Goal: Find contact information: Find contact information

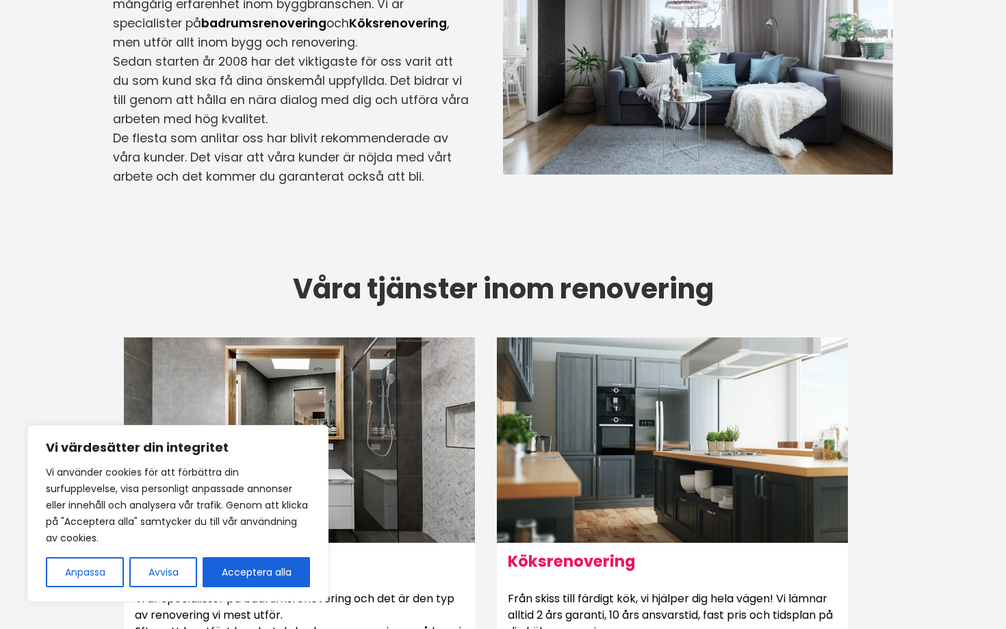
scroll to position [560, 0]
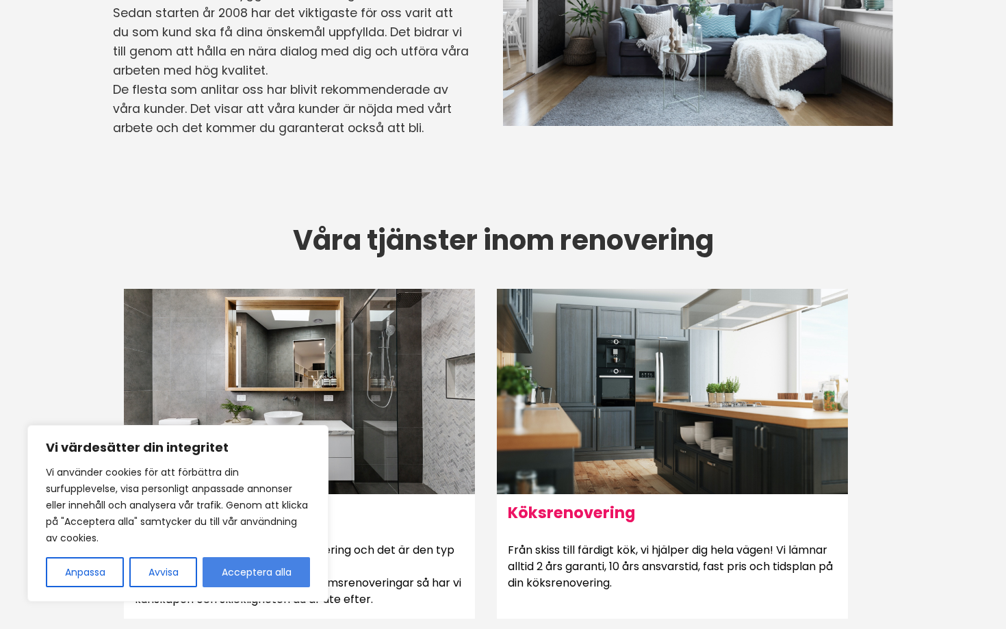
click at [247, 582] on button "Acceptera alla" at bounding box center [256, 572] width 107 height 30
checkbox input "true"
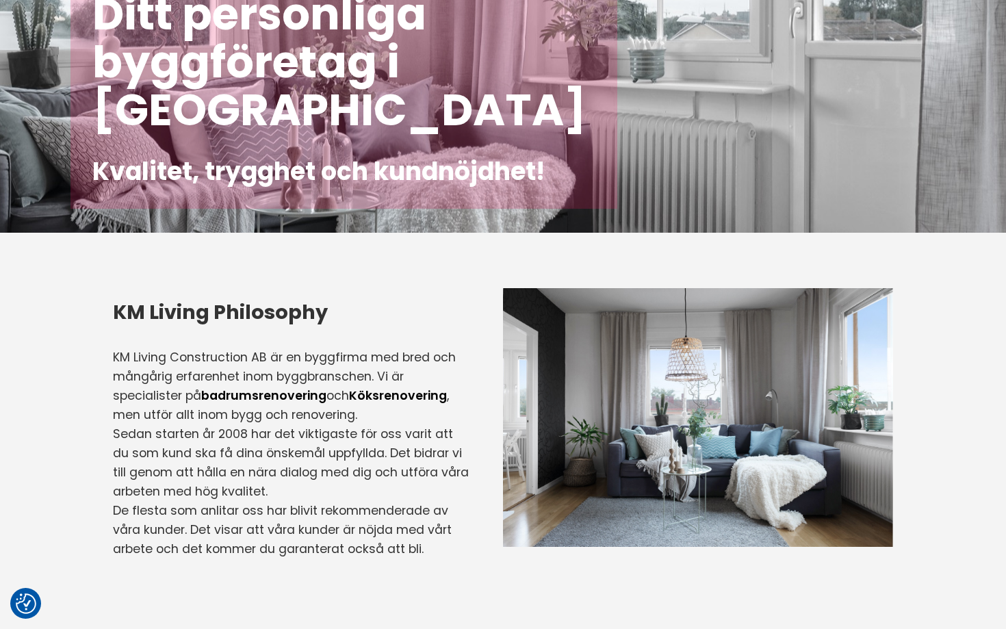
scroll to position [0, 0]
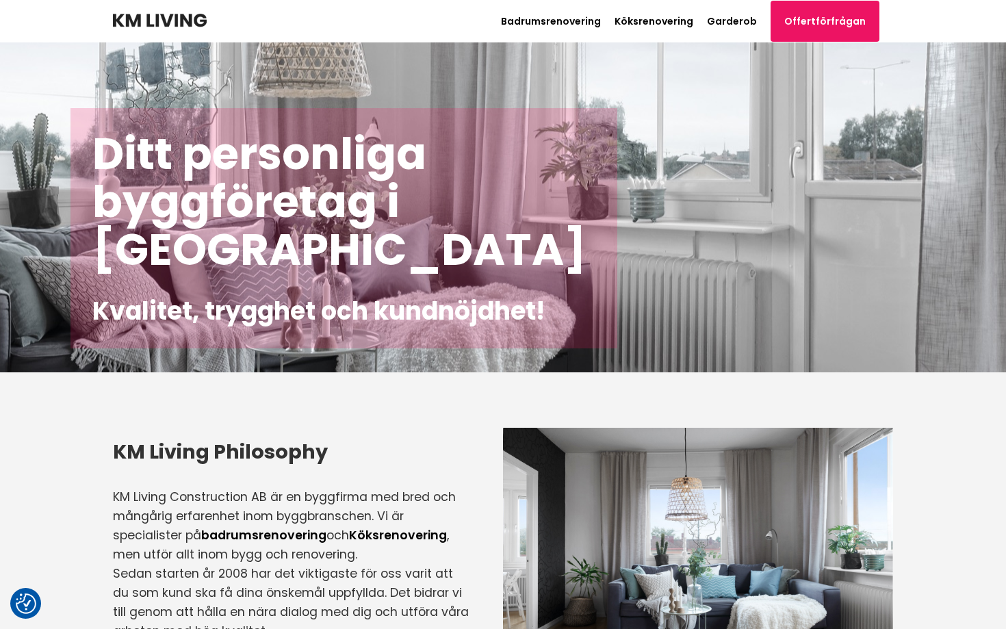
click at [167, 10] on header "Badrumsrenovering Köksrenovering Garderob Offertförfrågan Path [PHONE_NUMBER]" at bounding box center [503, 21] width 780 height 42
click at [167, 23] on img at bounding box center [160, 21] width 94 height 14
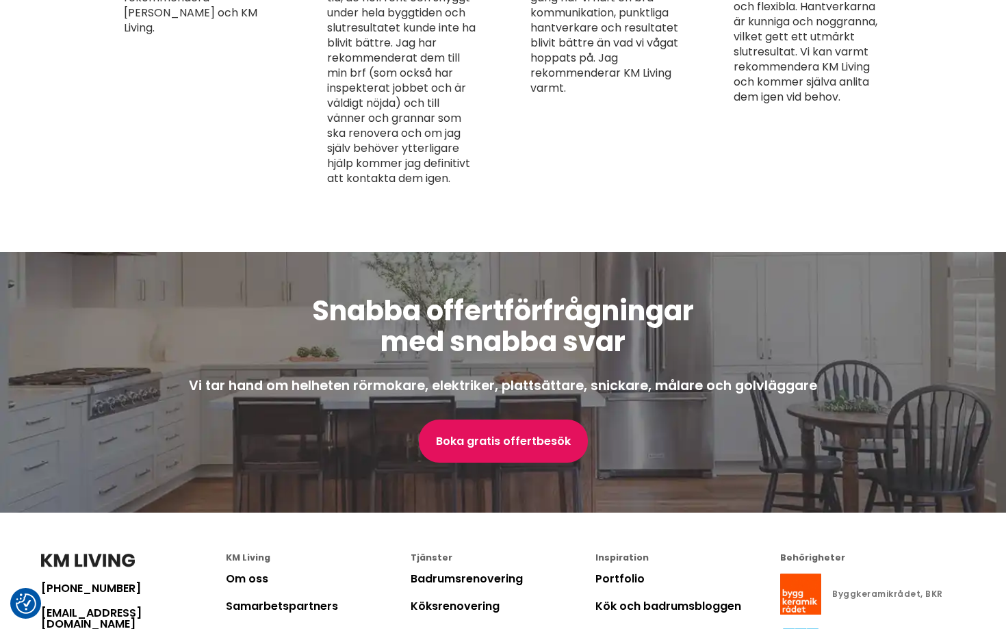
scroll to position [3673, 0]
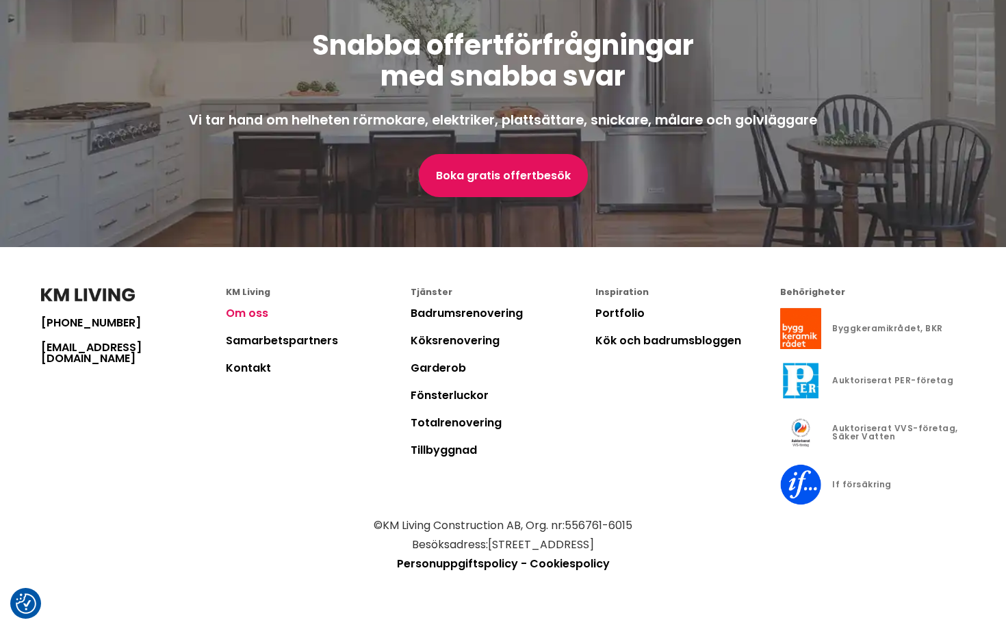
click at [246, 321] on link "Om oss" at bounding box center [247, 313] width 42 height 16
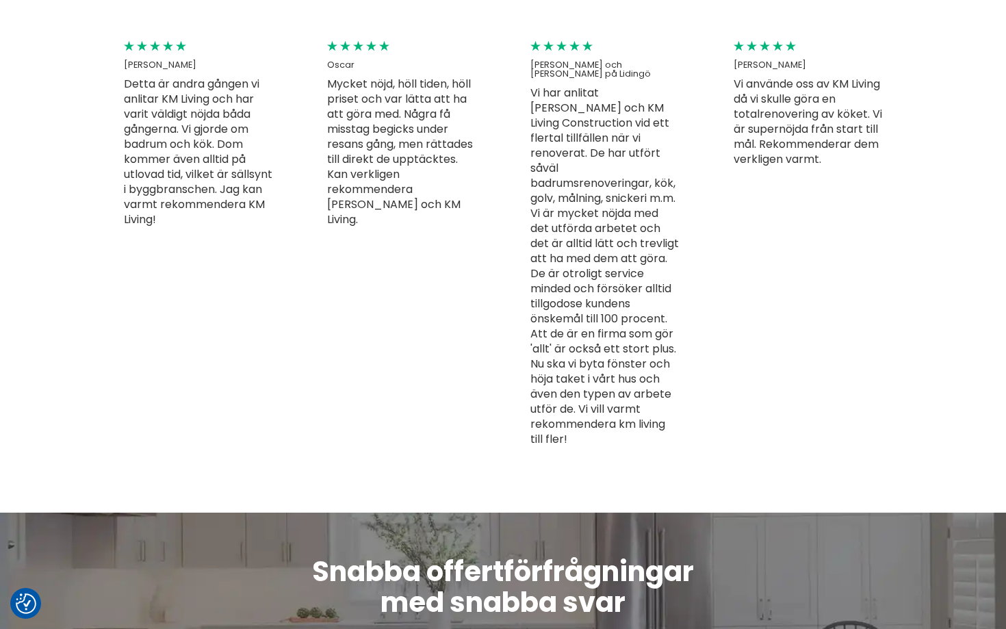
scroll to position [4135, 0]
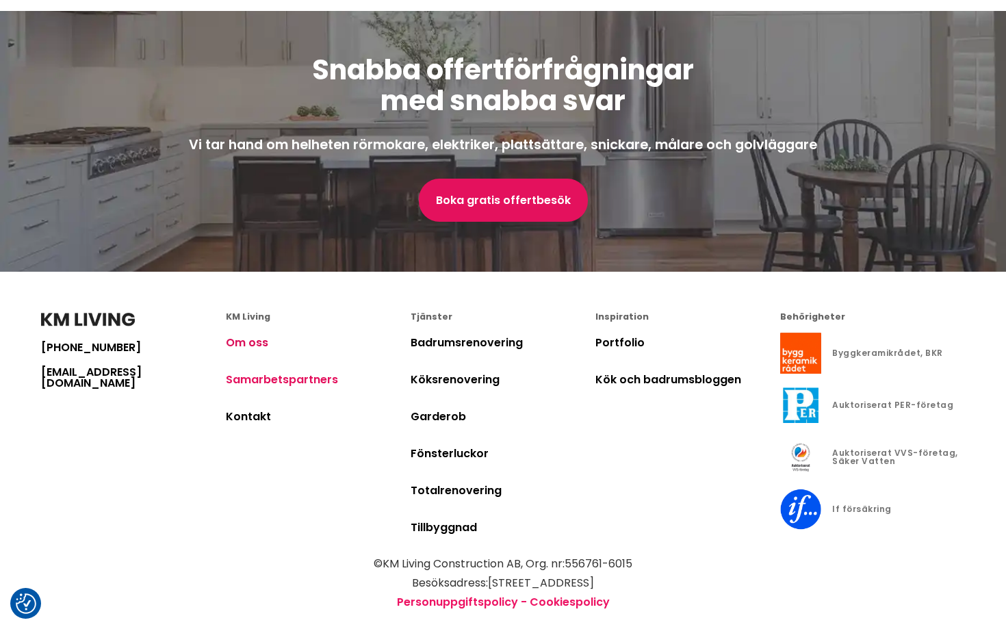
click at [268, 372] on link "Samarbetspartners" at bounding box center [282, 380] width 112 height 16
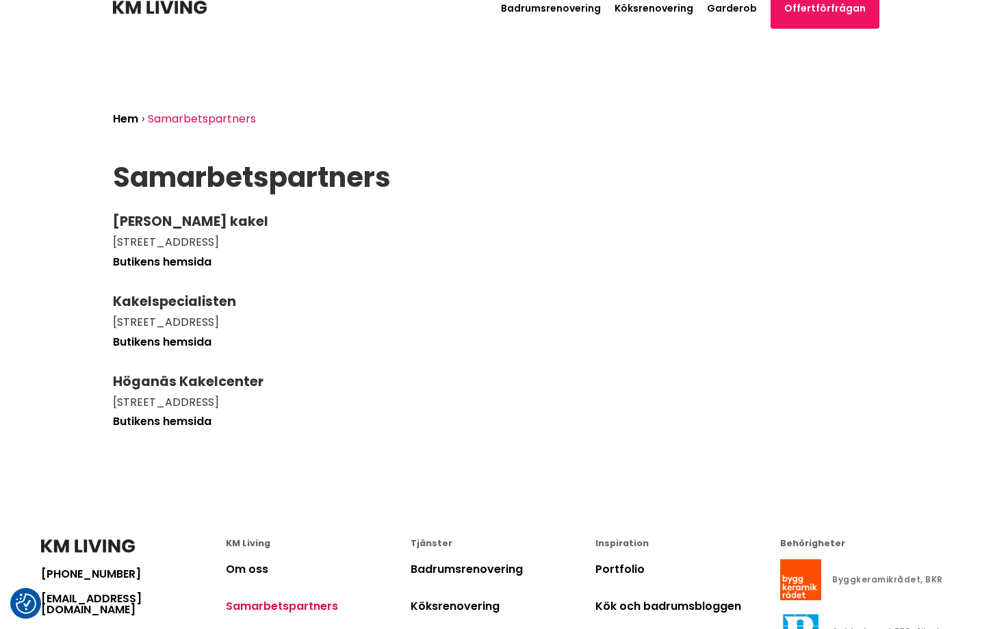
scroll to position [266, 0]
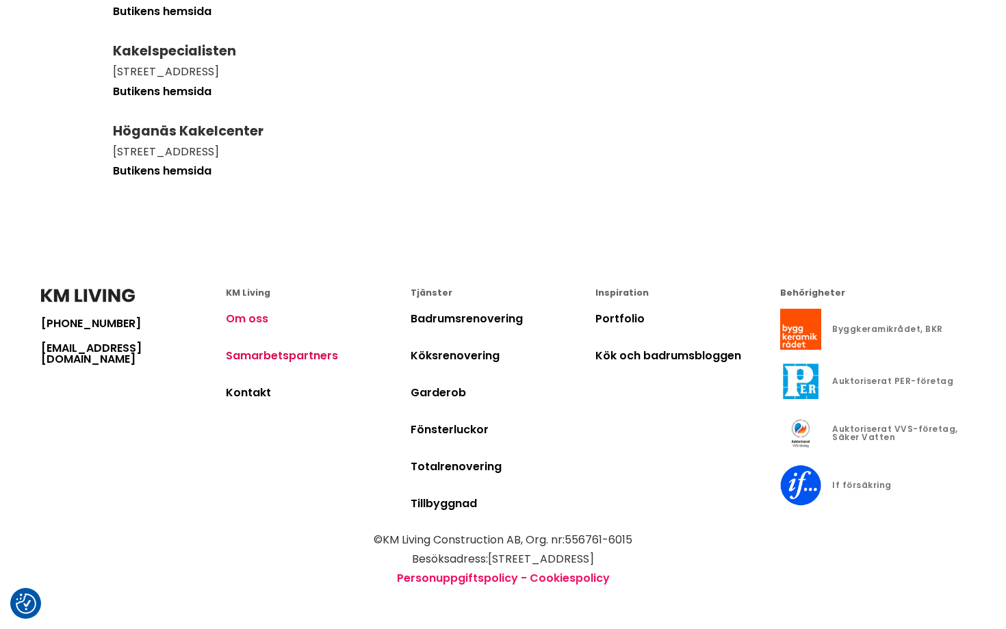
click at [246, 324] on link "Om oss" at bounding box center [247, 319] width 42 height 16
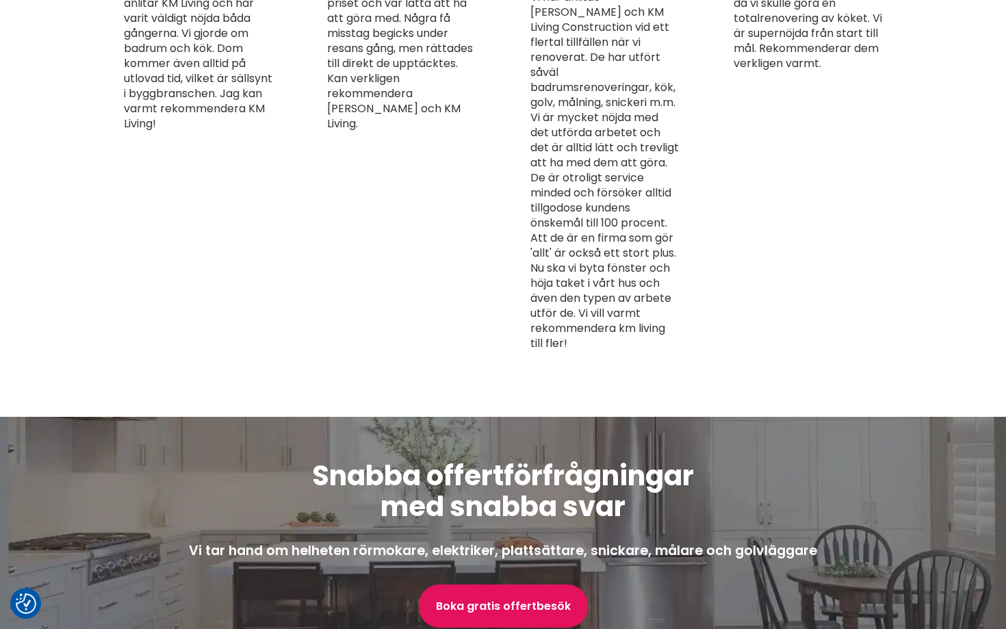
scroll to position [4135, 0]
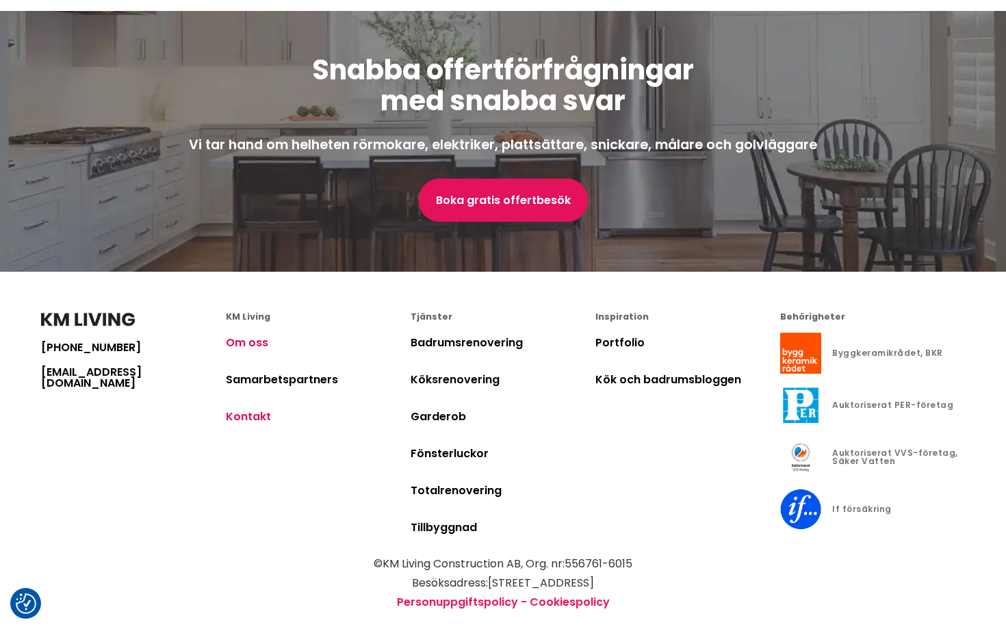
click at [231, 408] on link "Kontakt" at bounding box center [248, 416] width 45 height 16
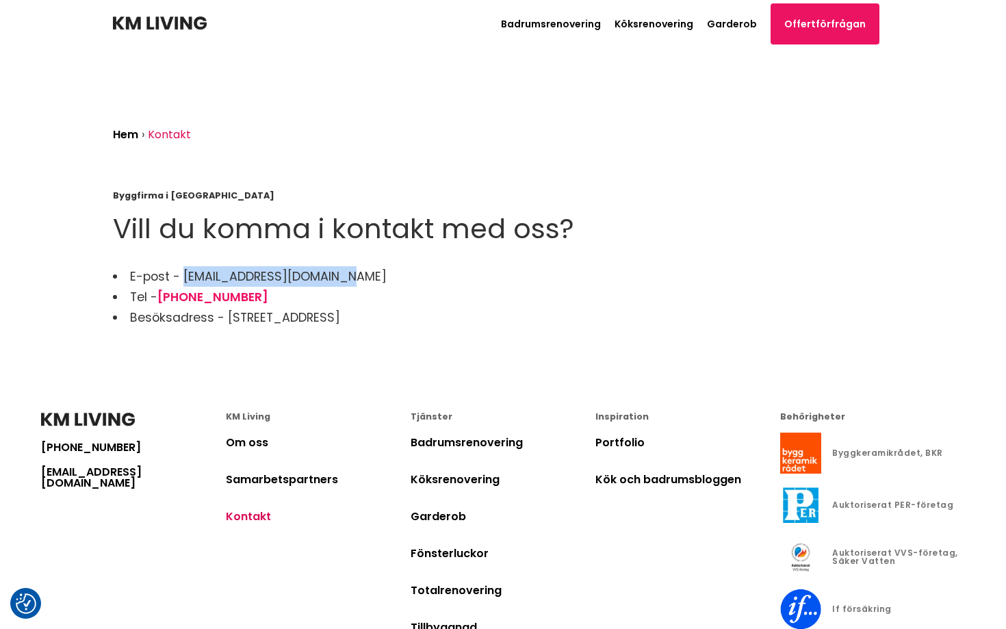
copy li "[EMAIL_ADDRESS][DOMAIN_NAME]"
drag, startPoint x: 341, startPoint y: 276, endPoint x: 183, endPoint y: 277, distance: 158.7
click at [183, 278] on li "E-post - [EMAIL_ADDRESS][DOMAIN_NAME]" at bounding box center [503, 276] width 780 height 21
